Goal: Task Accomplishment & Management: Manage account settings

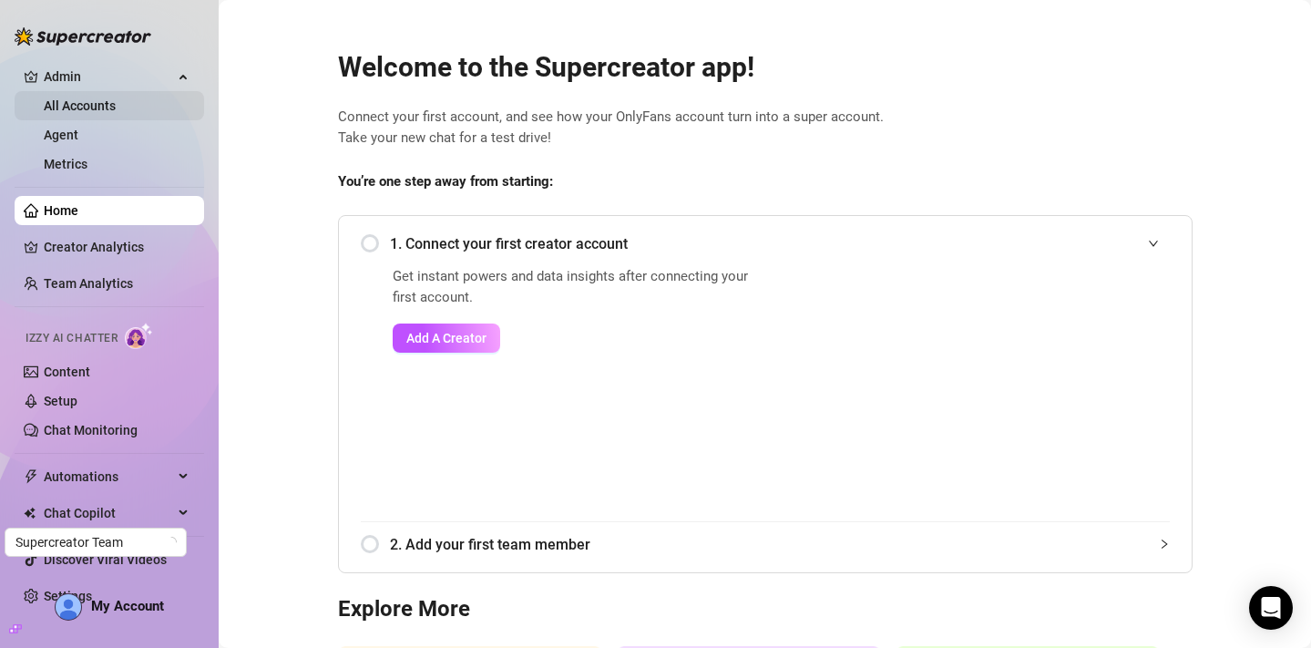
click at [116, 105] on link "All Accounts" at bounding box center [80, 105] width 72 height 15
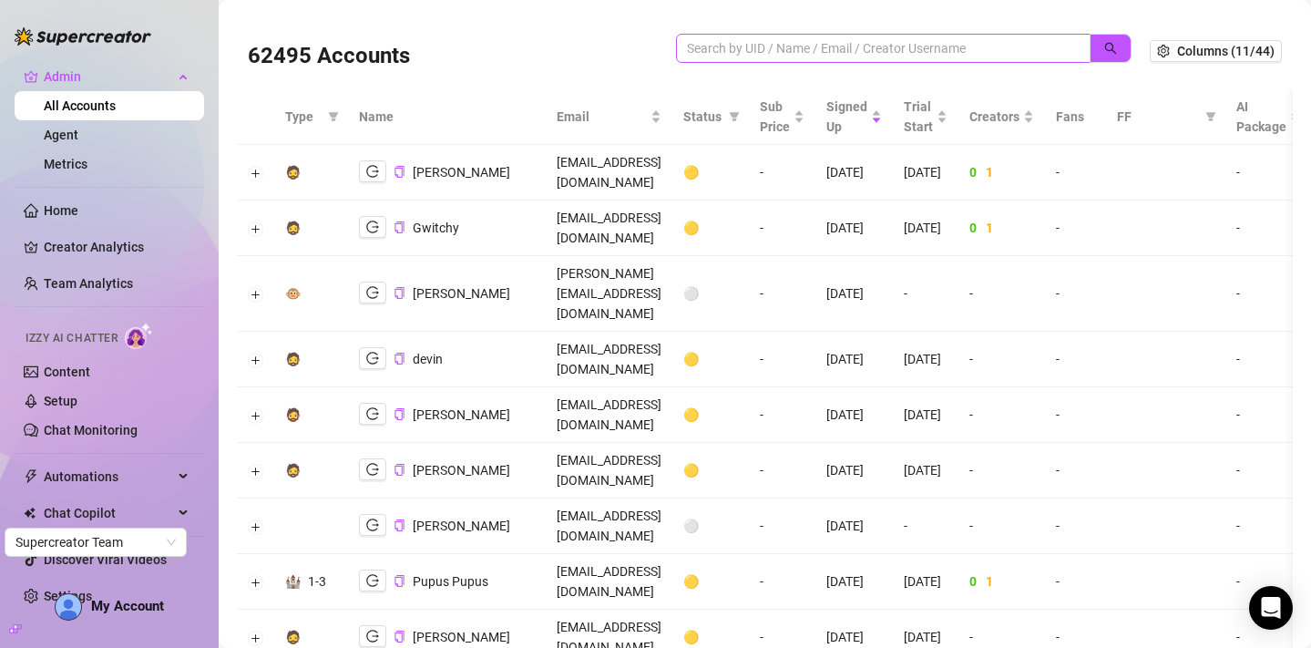
click at [764, 58] on span at bounding box center [883, 48] width 415 height 29
click at [764, 54] on input "search" at bounding box center [876, 48] width 378 height 20
paste input "yfZArVAhlQc8atXxhWdNve7Plsf1"
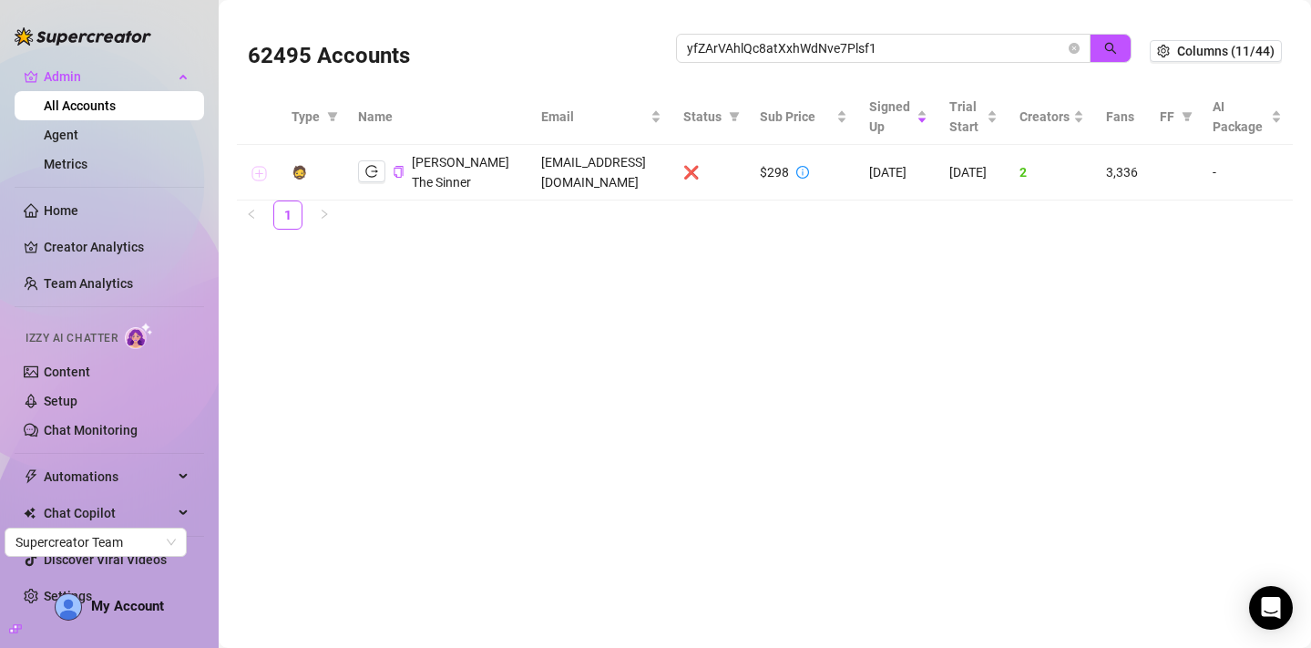
click at [259, 177] on button "Expand row" at bounding box center [258, 173] width 15 height 15
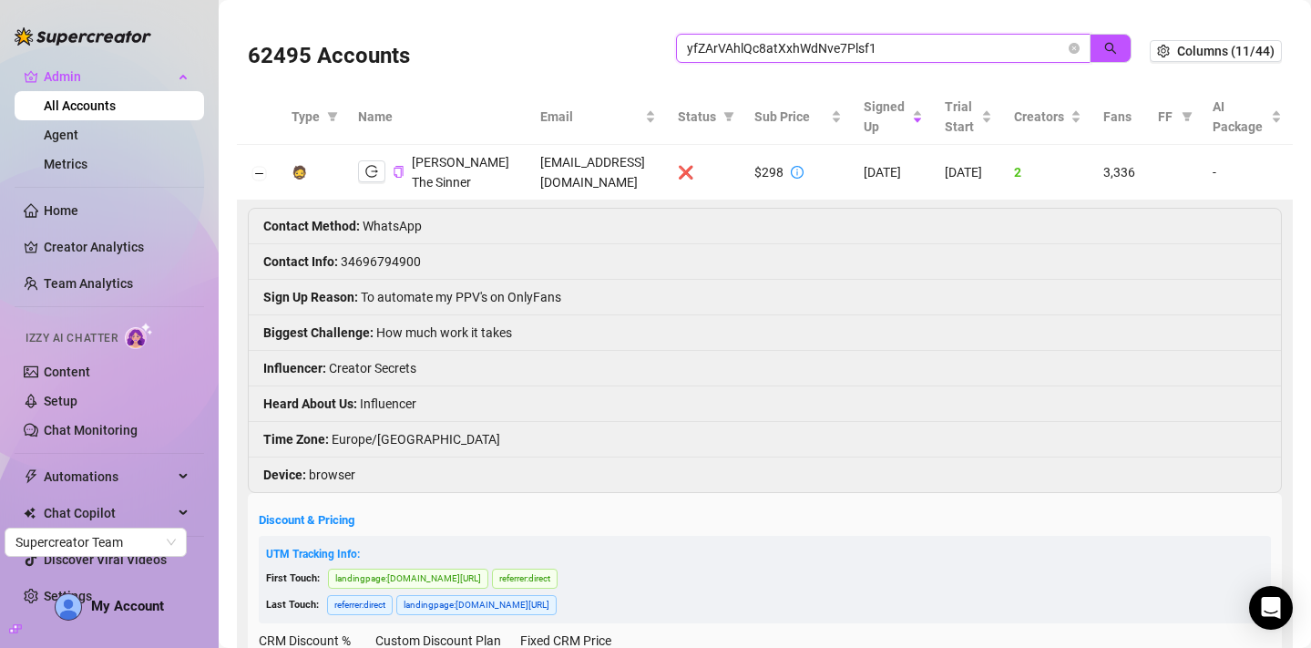
click at [845, 55] on input "yfZArVAhlQc8atXxhWdNve7Plsf1" at bounding box center [876, 48] width 378 height 20
click at [371, 178] on icon "logout" at bounding box center [371, 171] width 13 height 13
click at [798, 53] on input "yfZArVAhlQc8atXxhWdNve7Plsf1" at bounding box center [876, 48] width 378 height 20
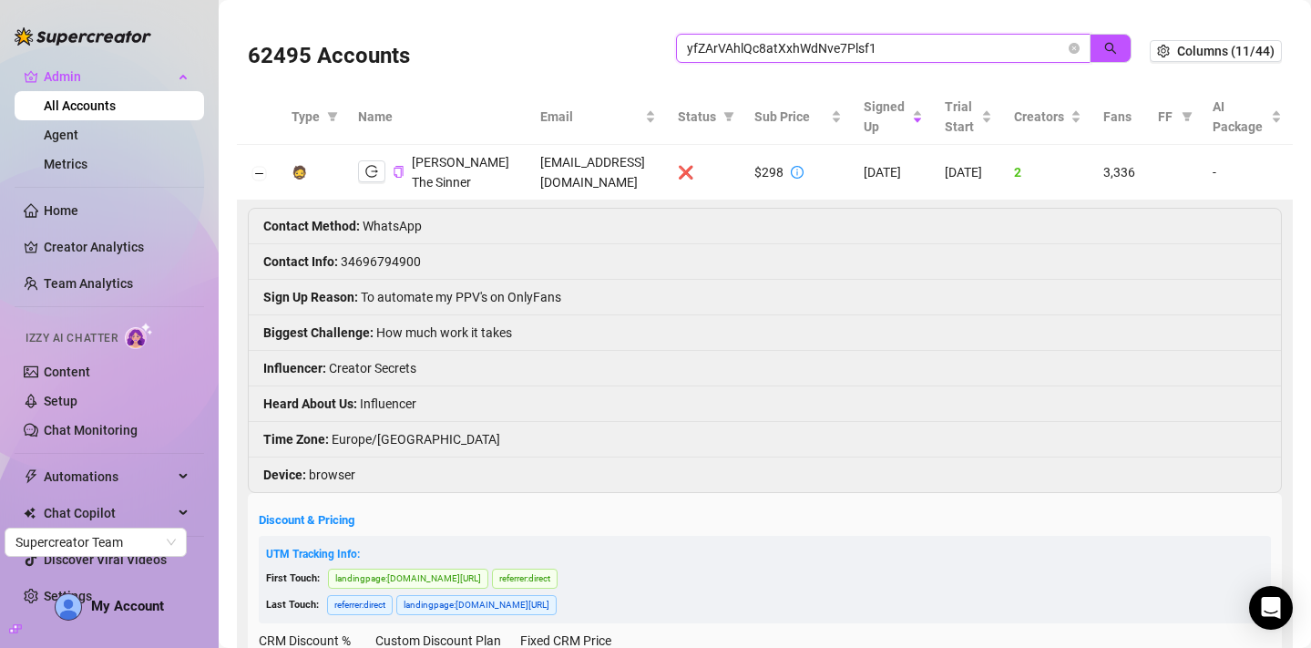
click at [798, 53] on input "yfZArVAhlQc8atXxhWdNve7Plsf1" at bounding box center [876, 48] width 378 height 20
paste input "VAP4mQbCQzWOOREwbY4PAbmh0hL2"
type input "VAP4mQbCQzWOOREwbY4PAbmh0hL2"
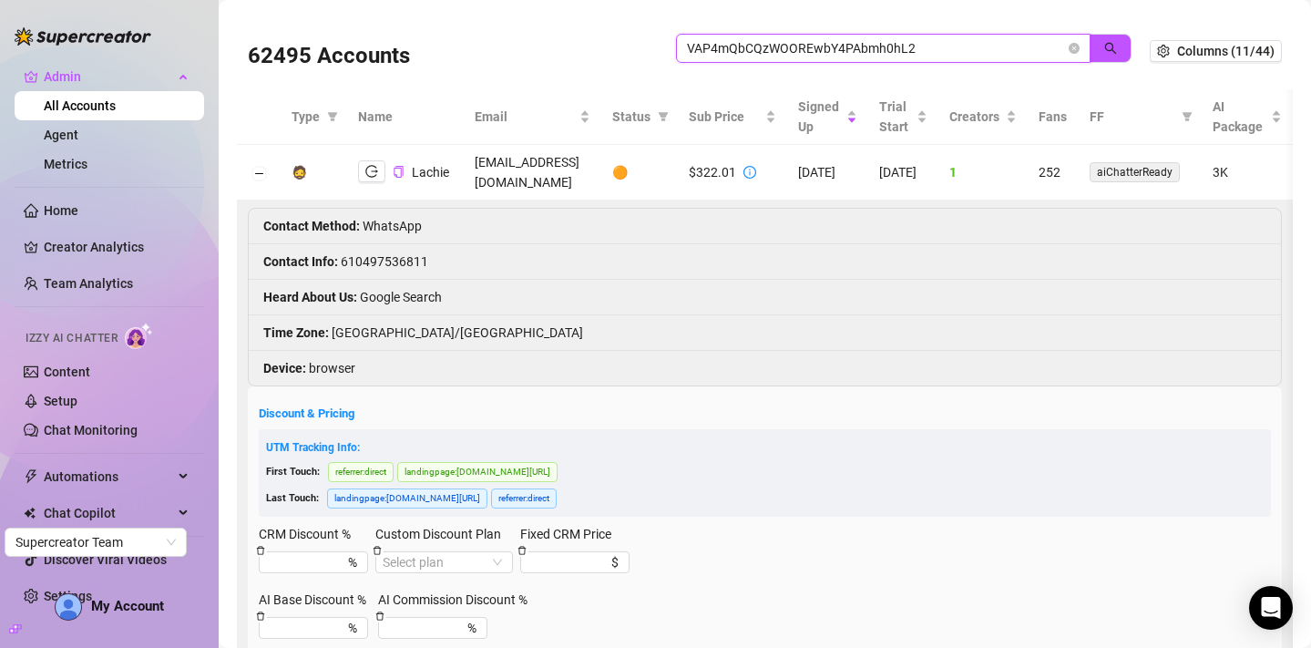
scroll to position [1, 0]
click at [365, 167] on icon "logout" at bounding box center [371, 170] width 13 height 13
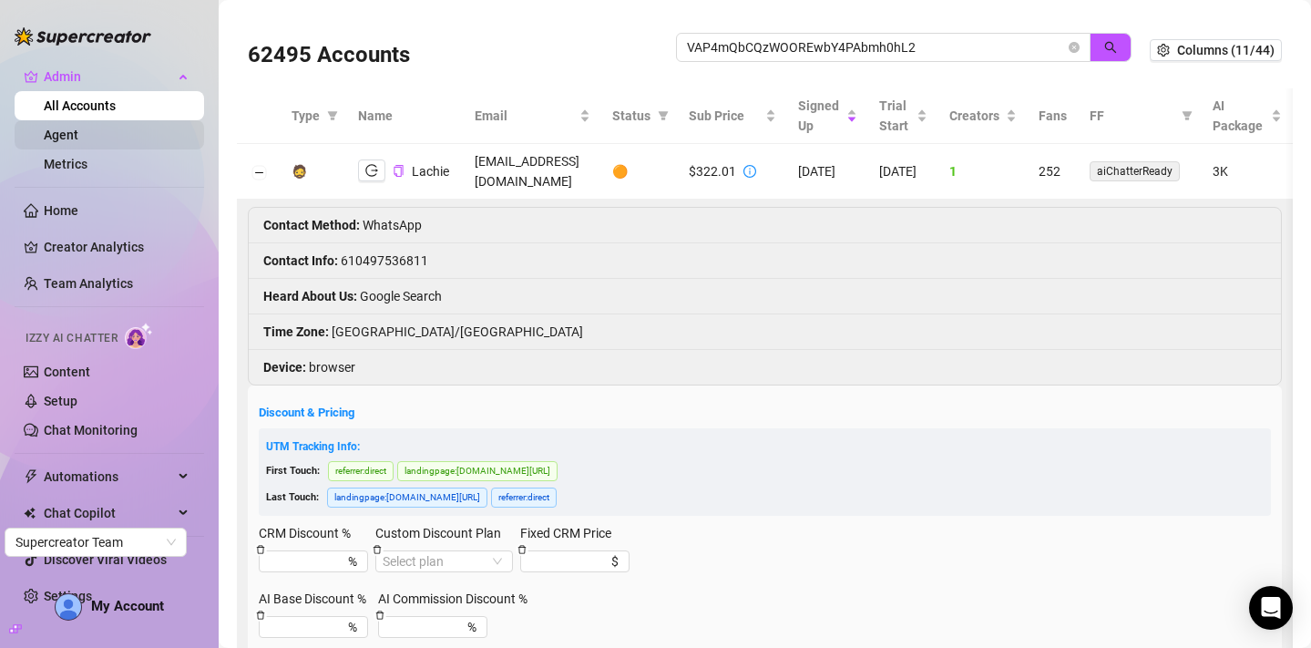
click at [63, 138] on link "Agent" at bounding box center [61, 135] width 35 height 15
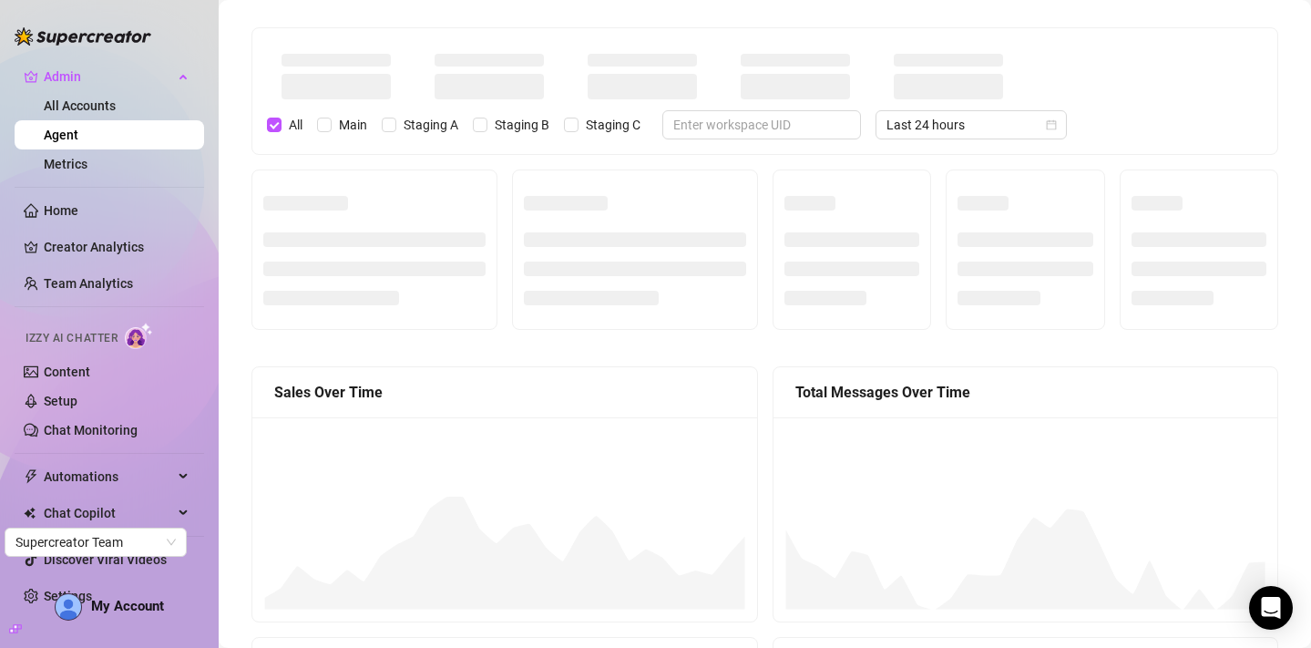
scroll to position [4, 0]
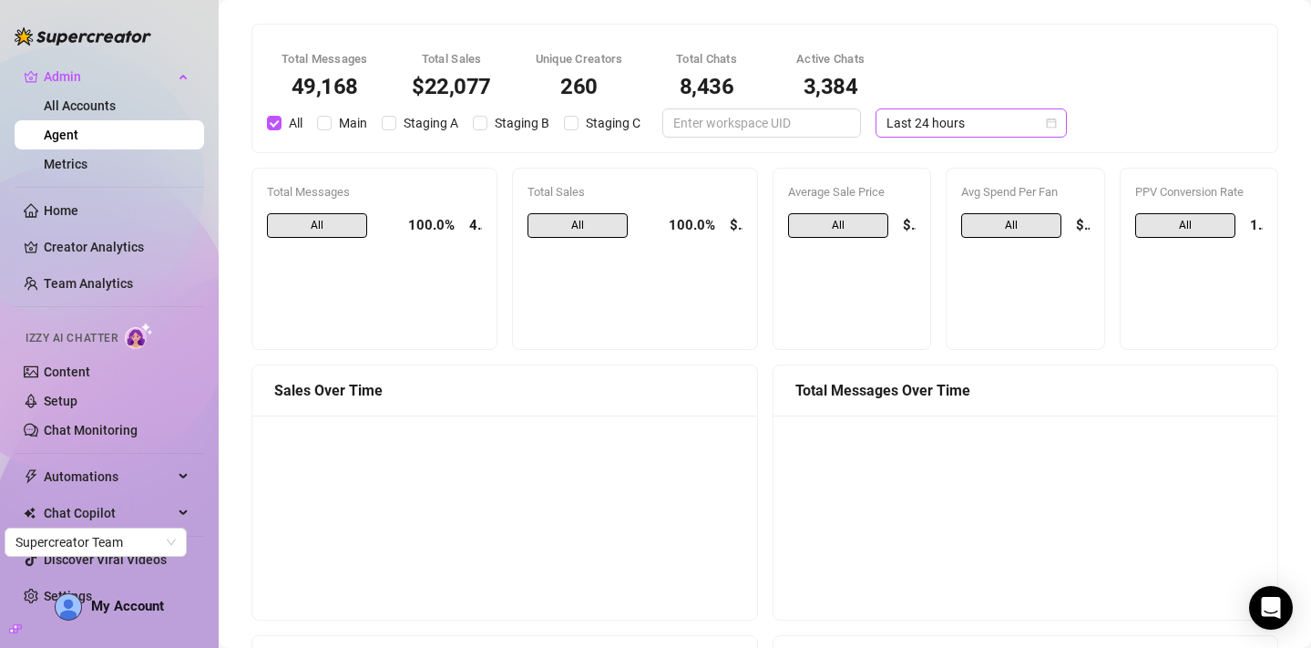
click at [1040, 132] on span "Last 24 hours" at bounding box center [971, 122] width 169 height 27
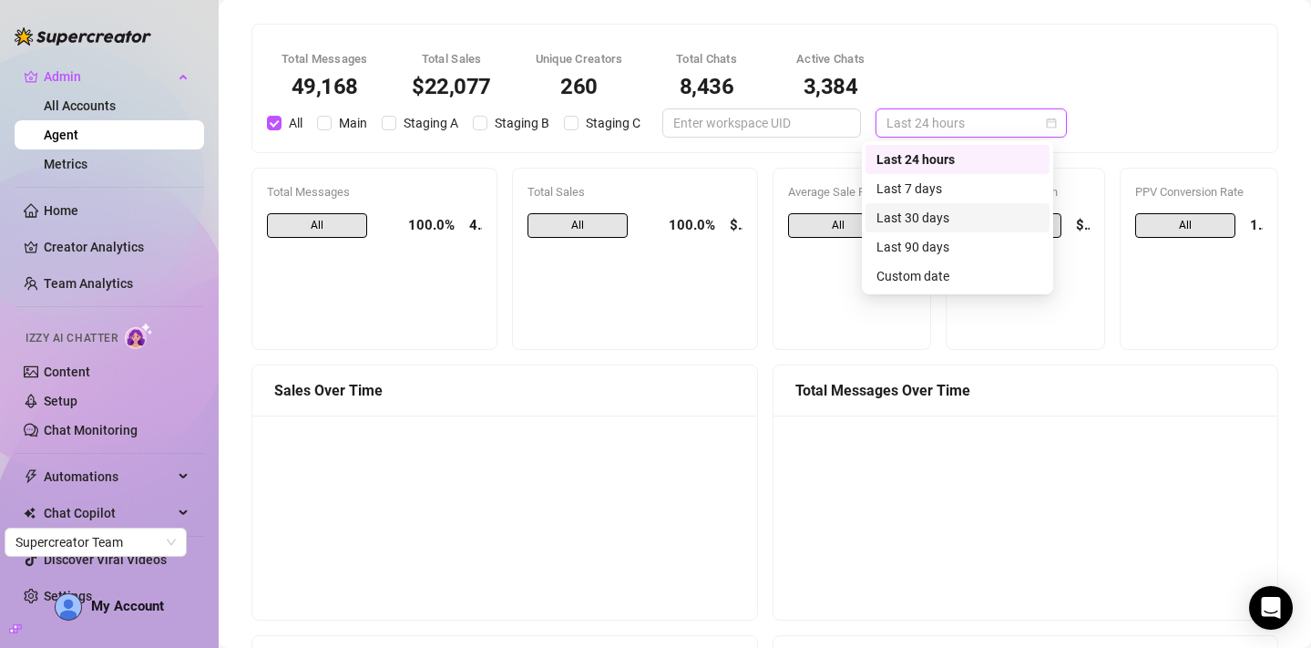
click at [965, 217] on div "Last 30 days" at bounding box center [958, 218] width 162 height 20
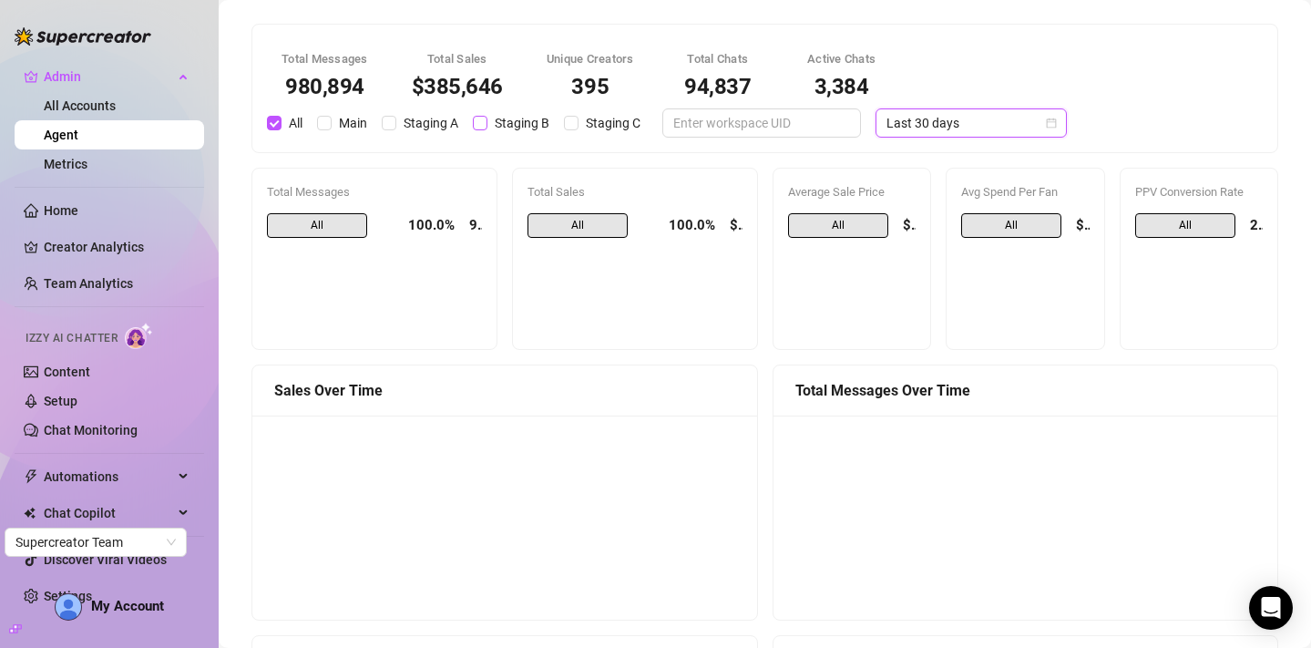
scroll to position [0, 0]
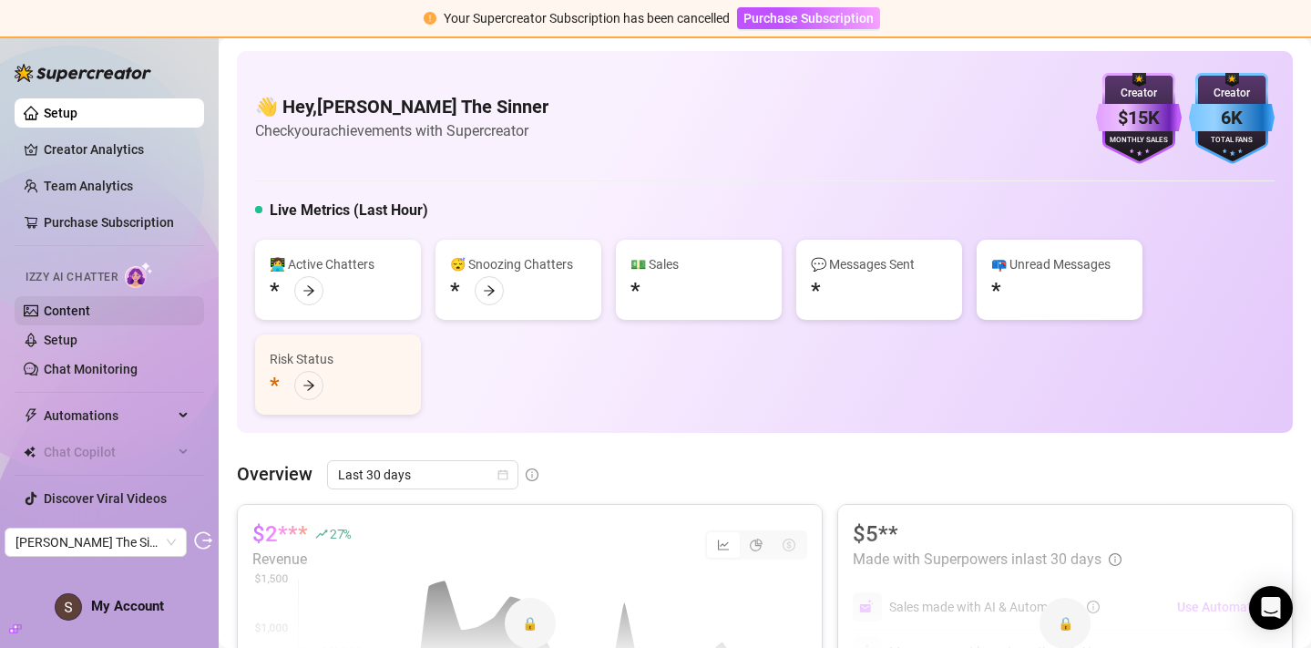
click at [77, 305] on link "Content" at bounding box center [67, 310] width 46 height 15
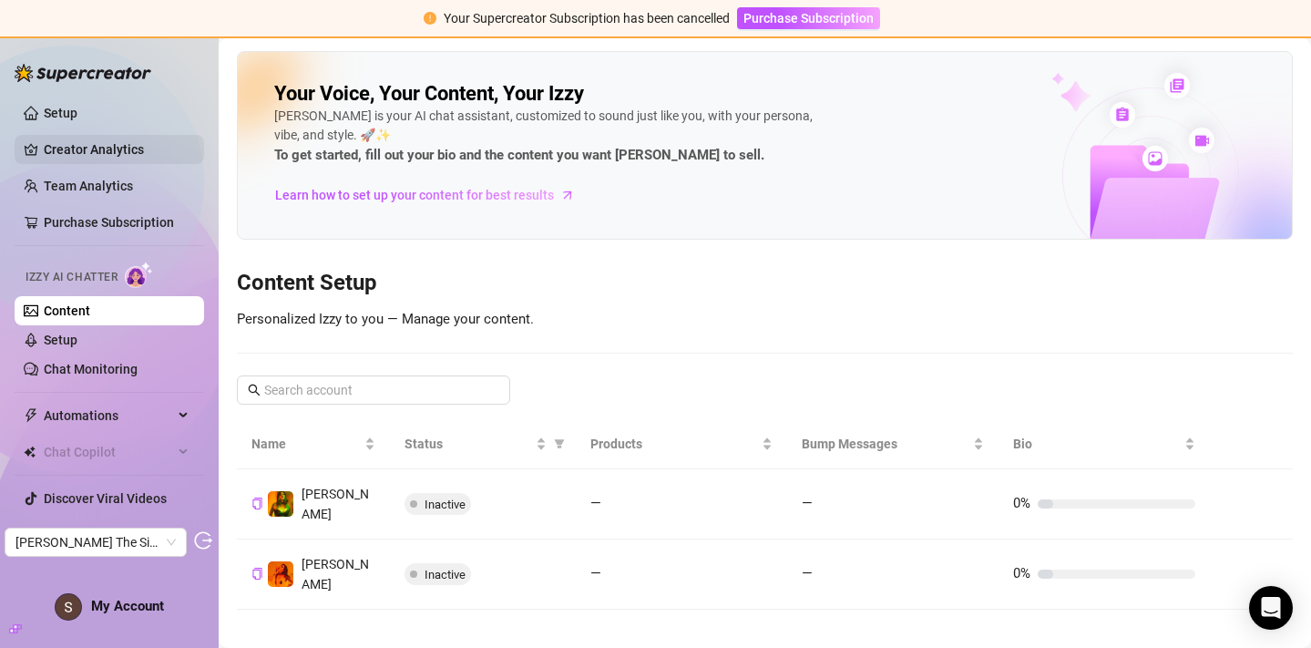
click at [101, 151] on link "Creator Analytics" at bounding box center [117, 149] width 146 height 29
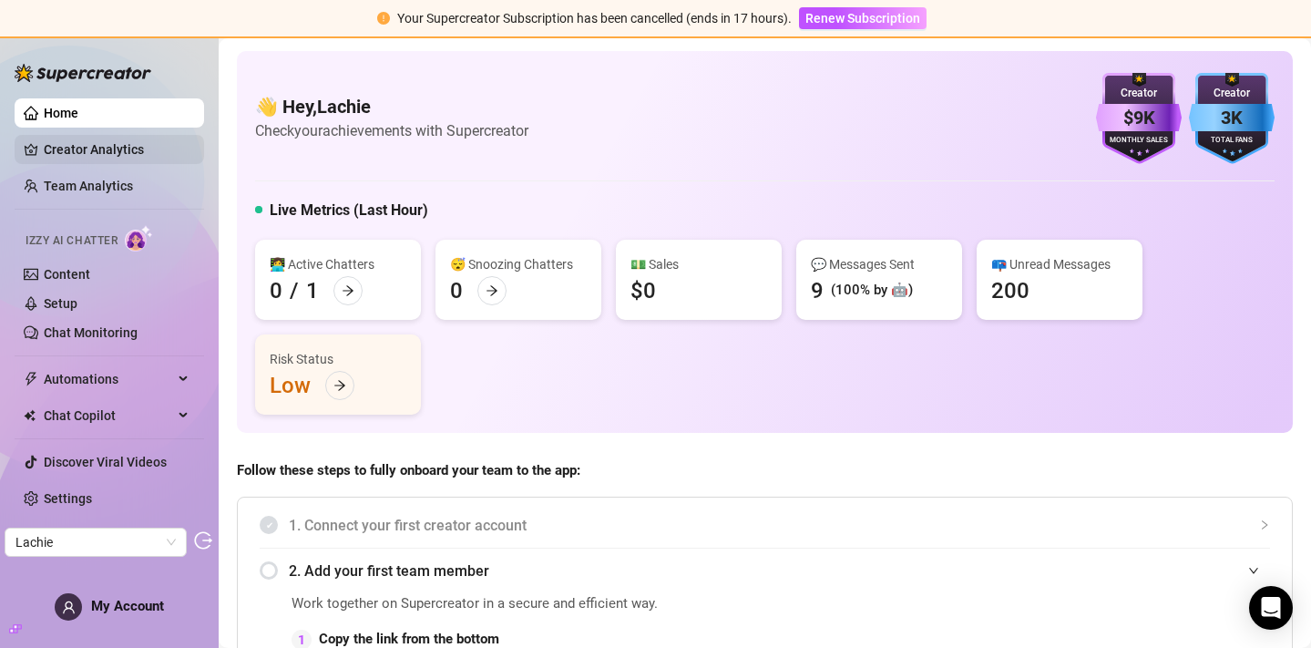
click at [105, 142] on link "Creator Analytics" at bounding box center [117, 149] width 146 height 29
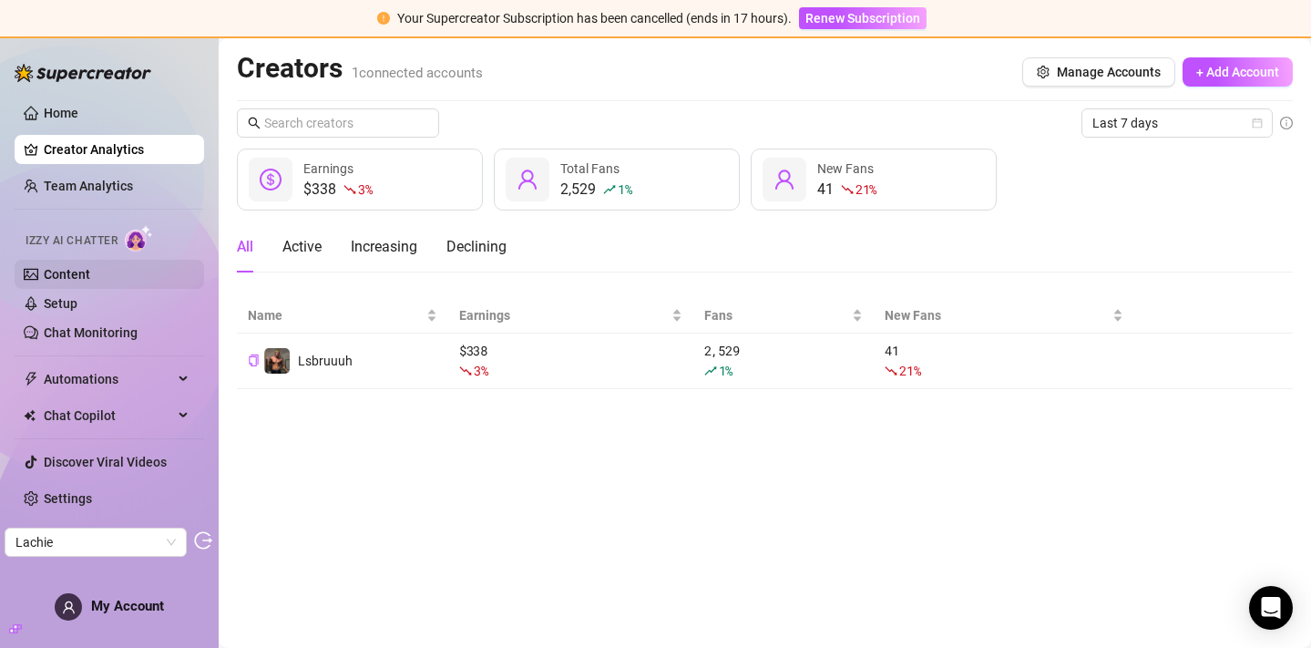
click at [87, 278] on link "Content" at bounding box center [67, 274] width 46 height 15
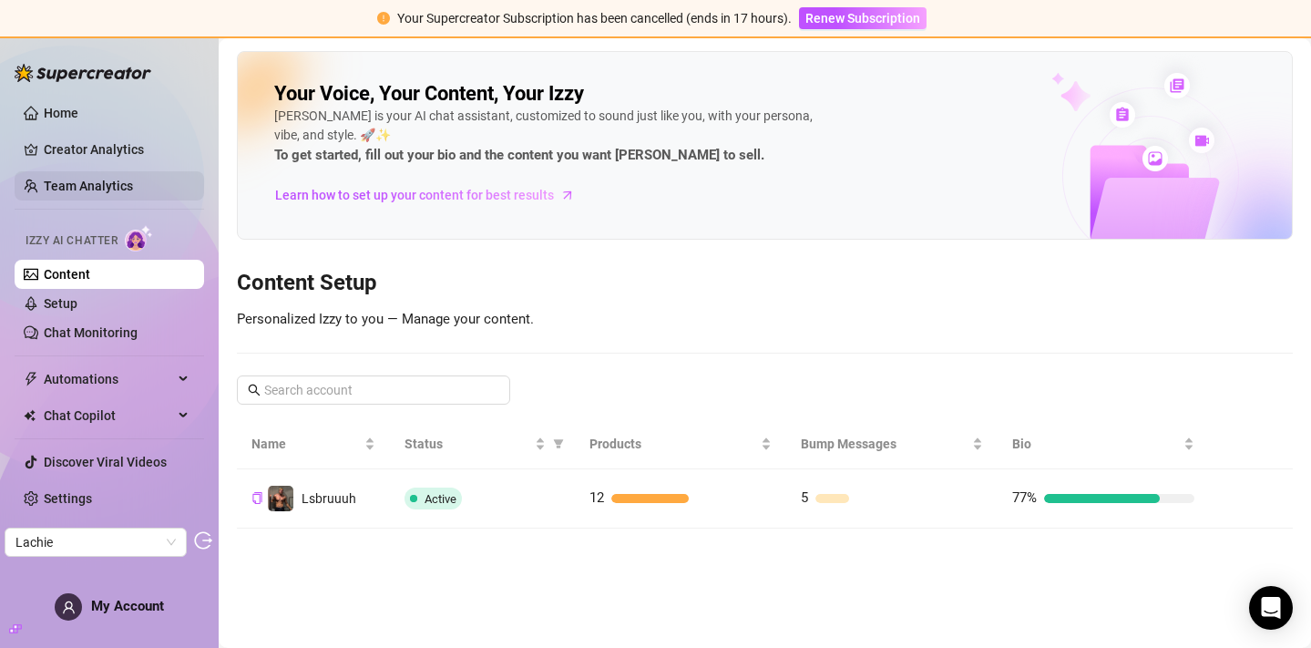
click at [125, 181] on link "Team Analytics" at bounding box center [88, 186] width 89 height 15
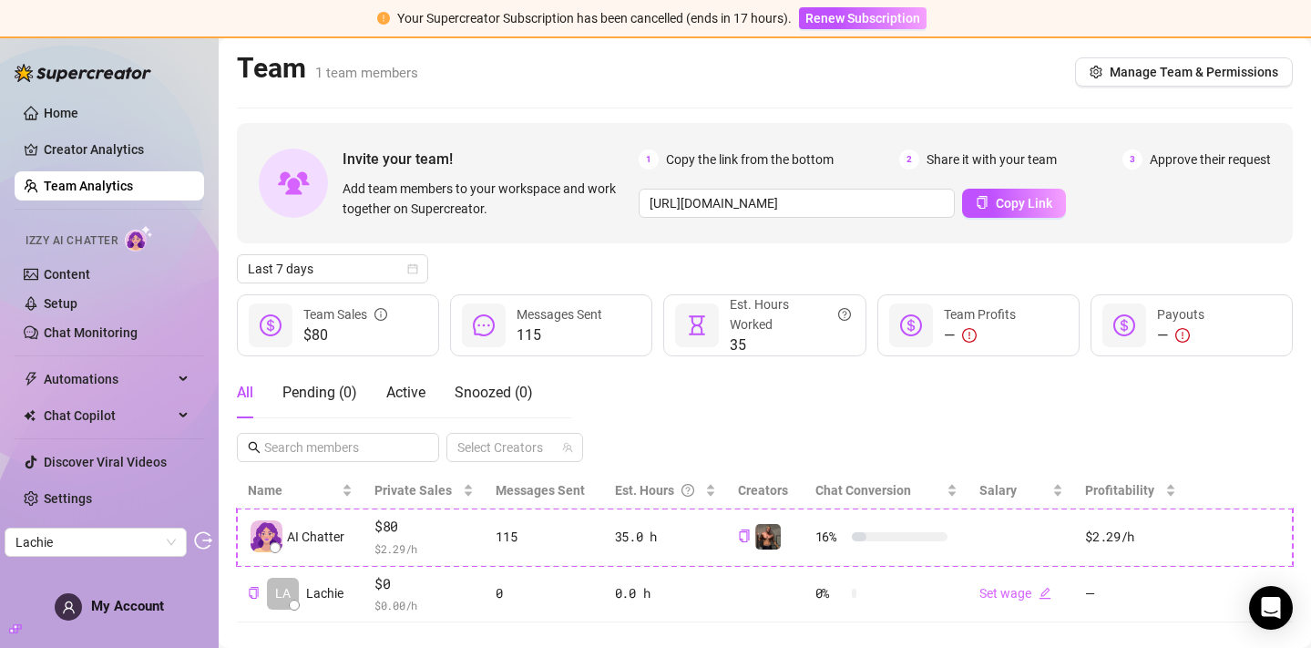
scroll to position [29, 0]
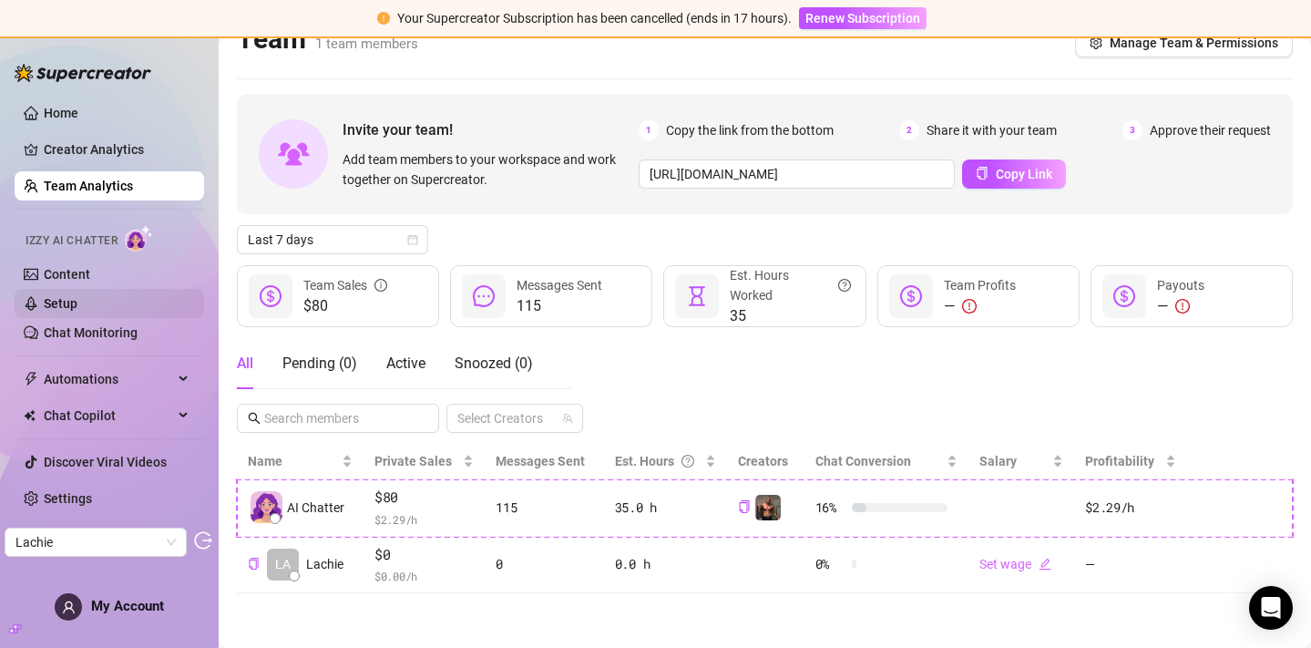
click at [77, 296] on link "Setup" at bounding box center [61, 303] width 34 height 15
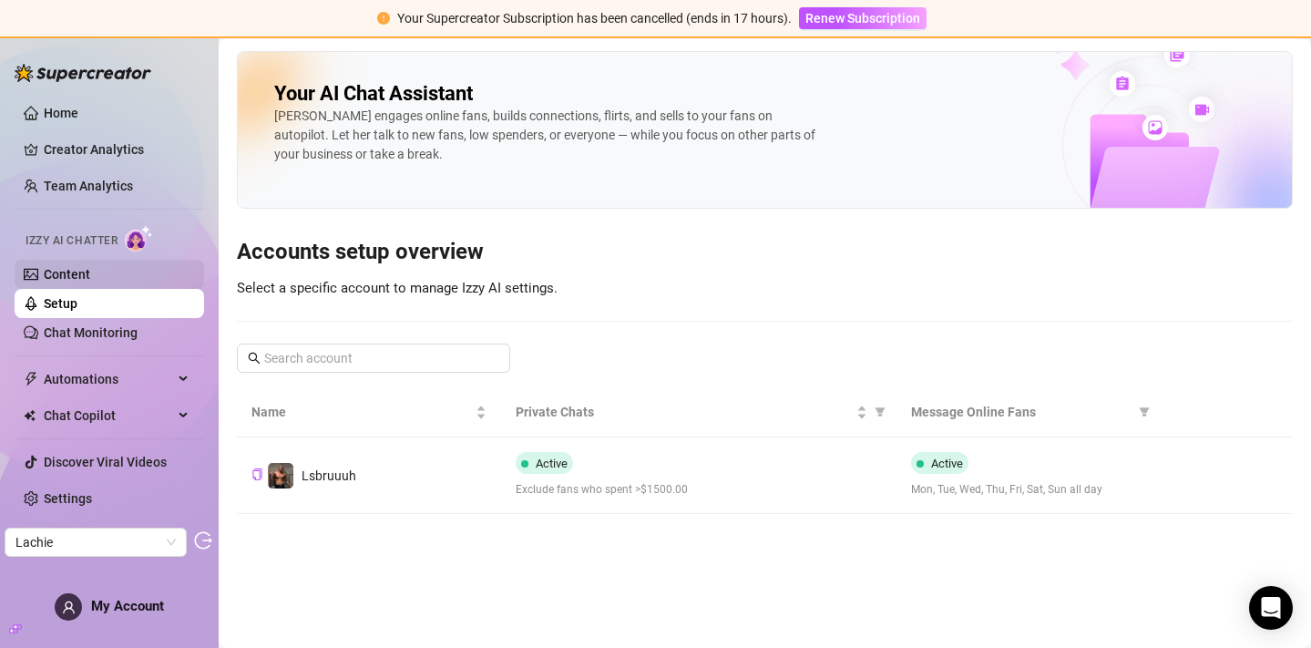
click at [90, 267] on link "Content" at bounding box center [67, 274] width 46 height 15
